Goal: Information Seeking & Learning: Learn about a topic

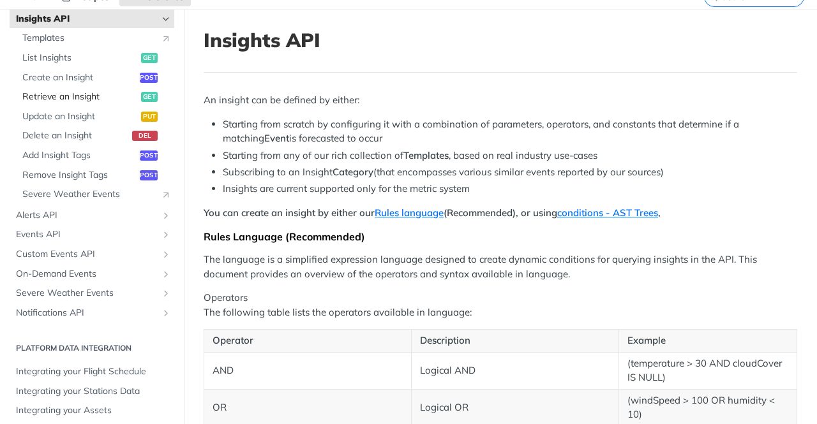
scroll to position [59, 0]
click at [56, 237] on span "Events API" at bounding box center [87, 234] width 142 height 13
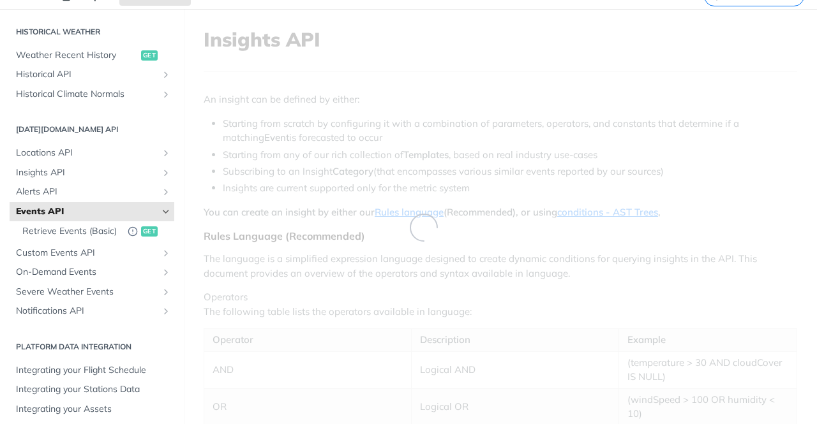
scroll to position [423, 0]
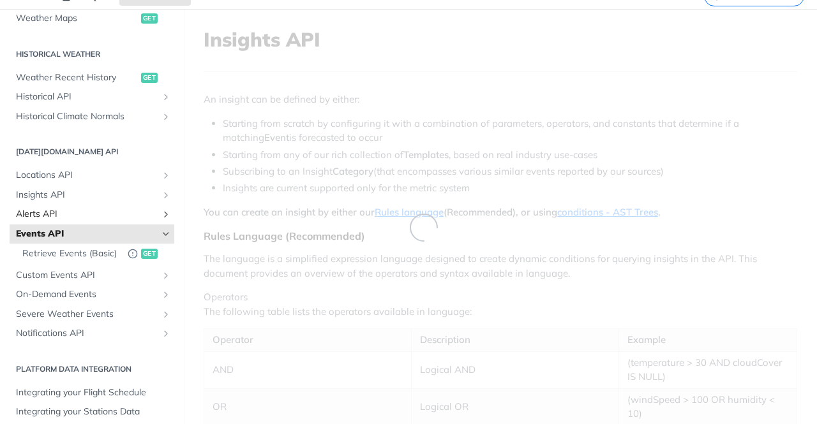
click at [65, 218] on span "Alerts API" at bounding box center [87, 214] width 142 height 13
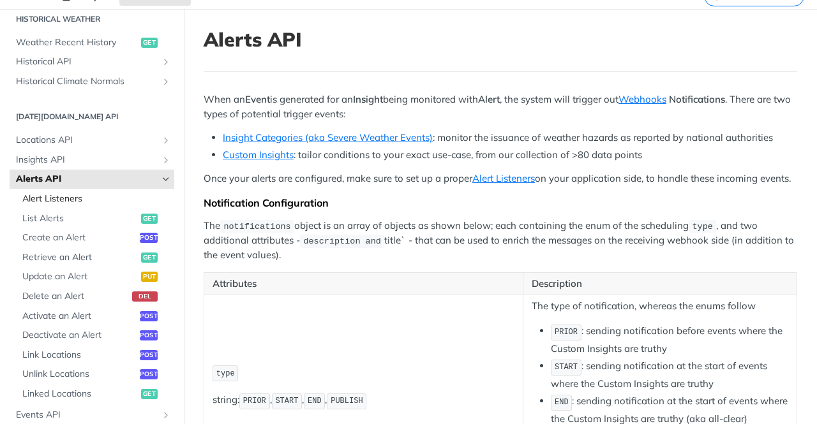
scroll to position [459, 0]
click at [58, 222] on span "List Alerts" at bounding box center [79, 218] width 115 height 13
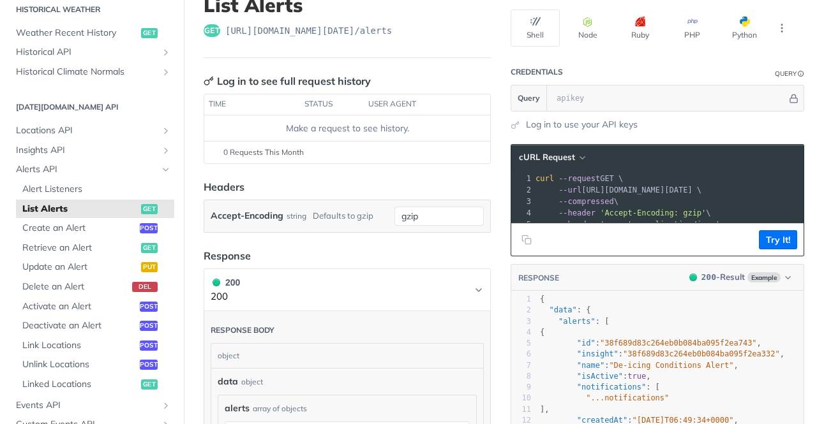
scroll to position [93, 0]
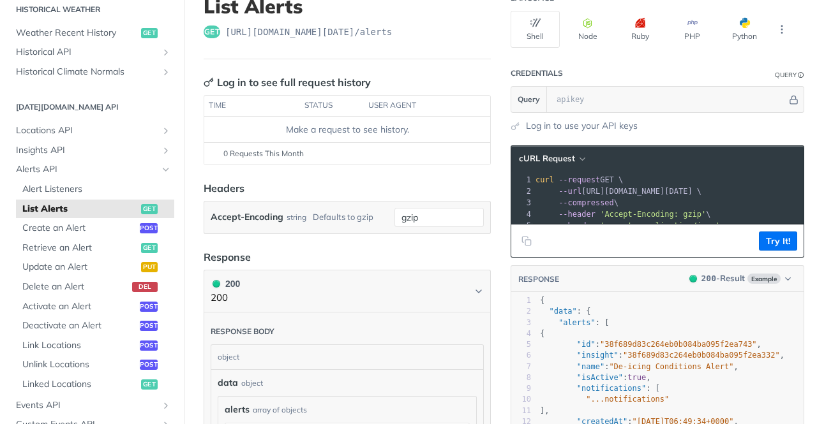
click at [66, 112] on h2 "[DATE][DOMAIN_NAME] API" at bounding box center [92, 106] width 165 height 11
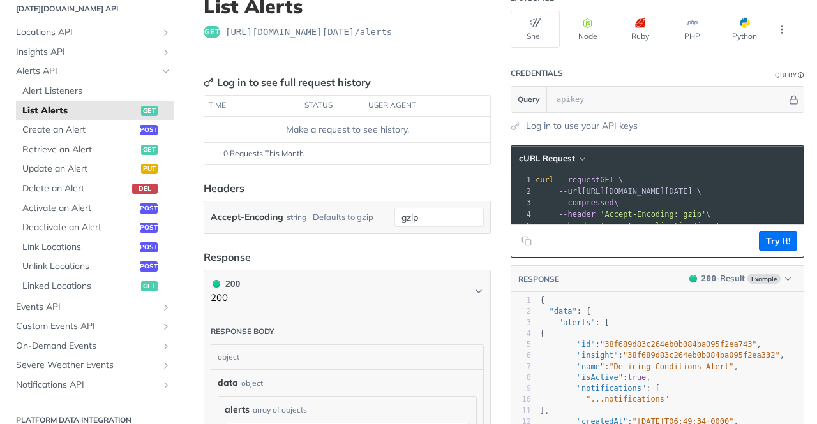
scroll to position [639, 0]
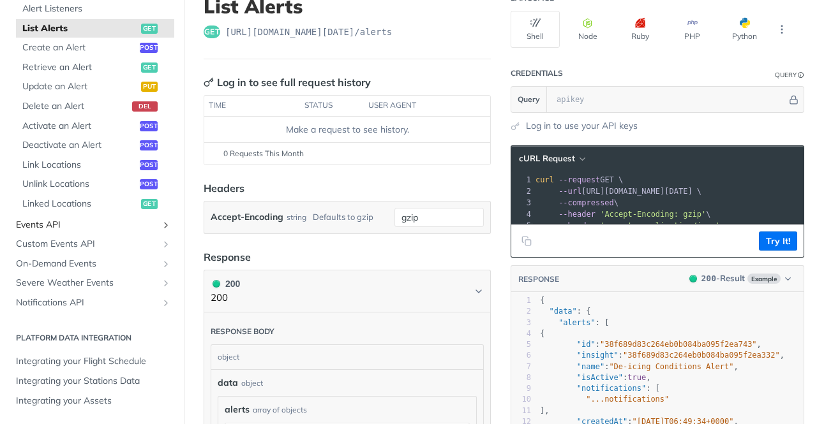
click at [89, 222] on span "Events API" at bounding box center [87, 225] width 142 height 13
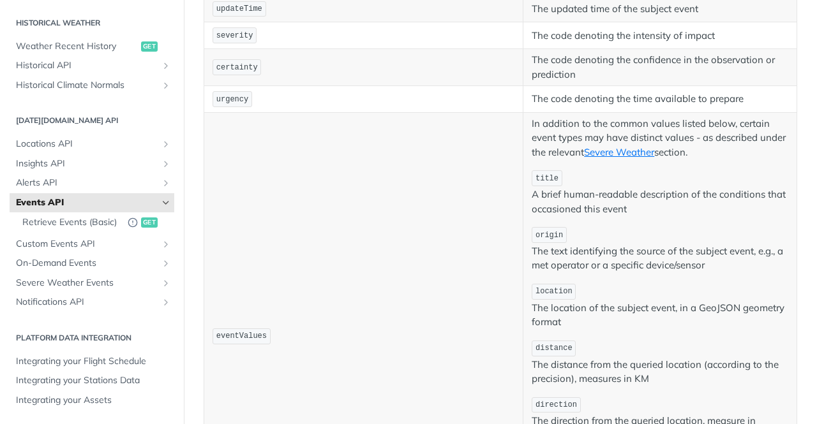
scroll to position [428, 0]
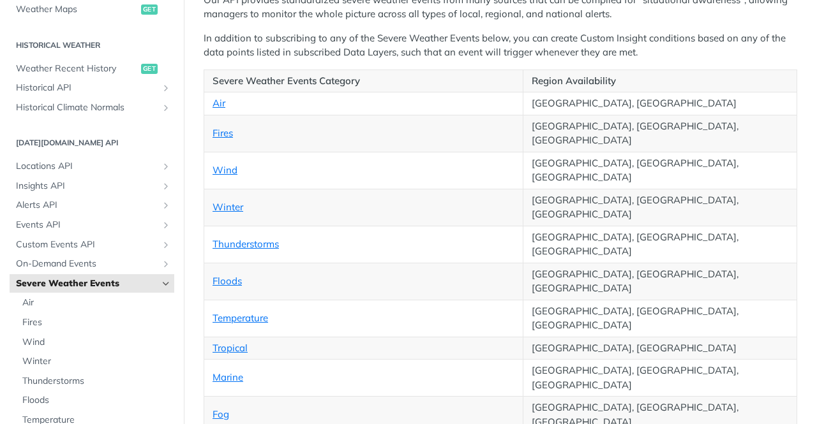
scroll to position [269, 0]
click at [226, 163] on link "Wind" at bounding box center [224, 169] width 25 height 12
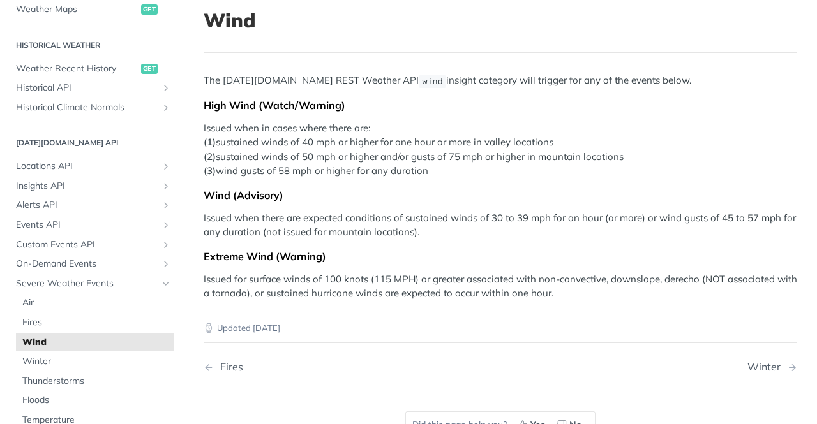
scroll to position [78, 0]
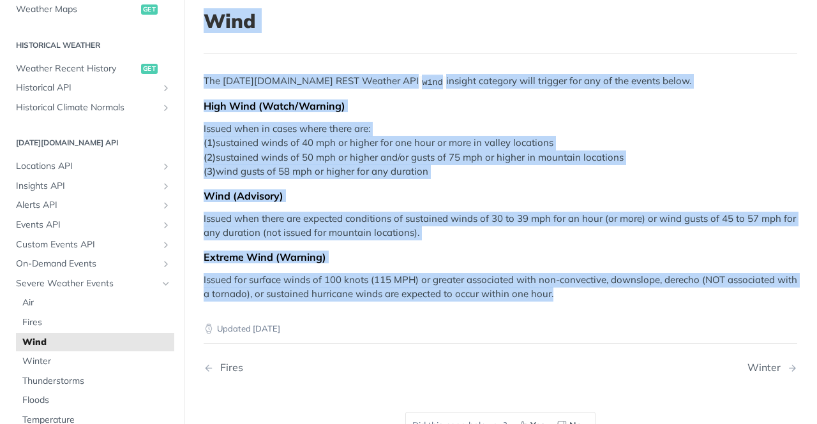
drag, startPoint x: 200, startPoint y: 11, endPoint x: 567, endPoint y: 301, distance: 467.0
click at [567, 301] on article "Wind The Tomorrow.io REST Weather API wind insight category will trigger for an…" at bounding box center [500, 236] width 633 height 493
copy article "Wind The Tomorrow.io REST Weather API wind insight category will trigger for an…"
